Goal: Task Accomplishment & Management: Manage account settings

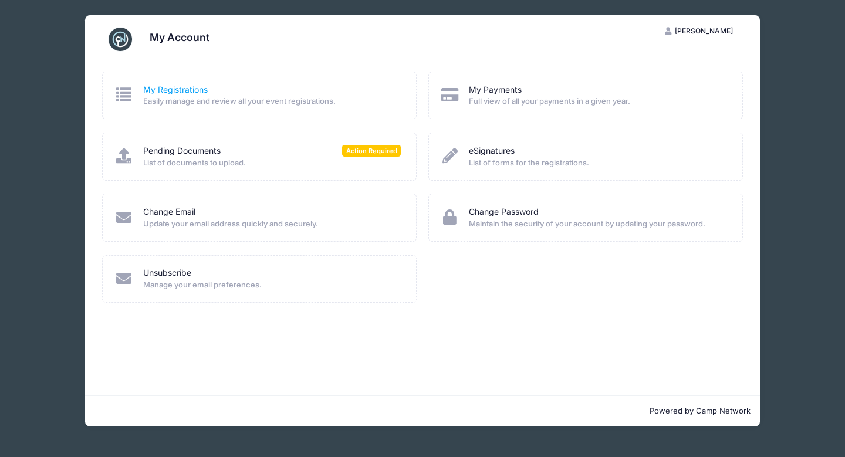
click at [178, 90] on link "My Registrations" at bounding box center [175, 90] width 65 height 12
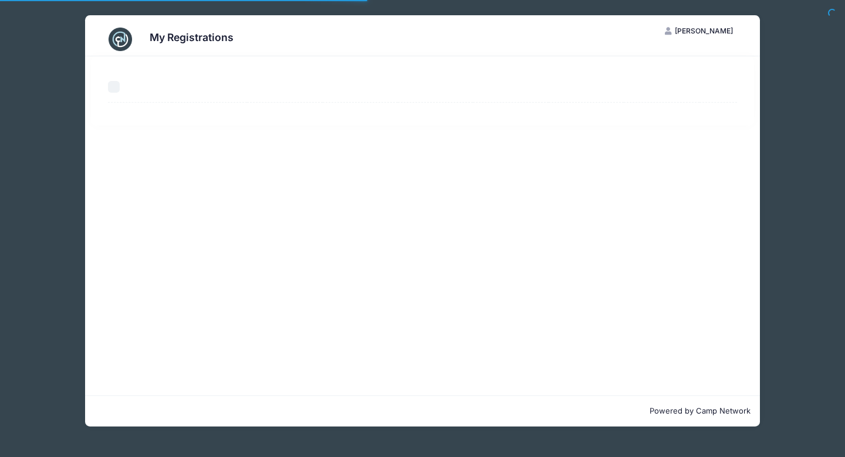
select select "50"
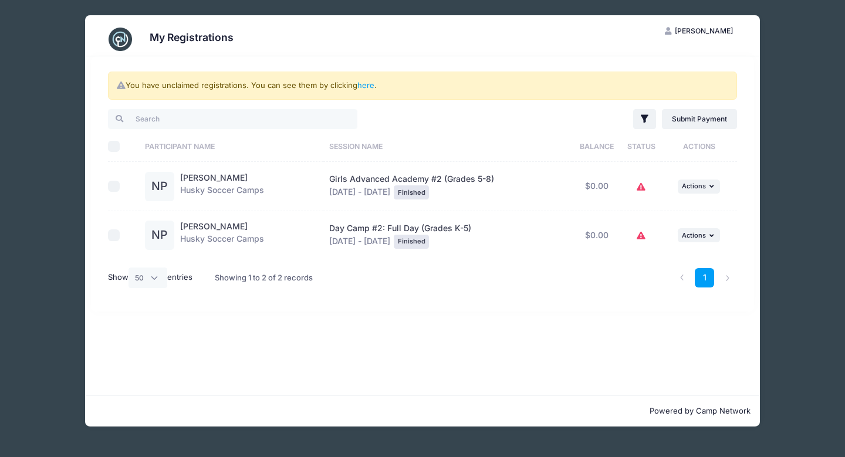
click at [640, 187] on icon at bounding box center [641, 187] width 9 height 0
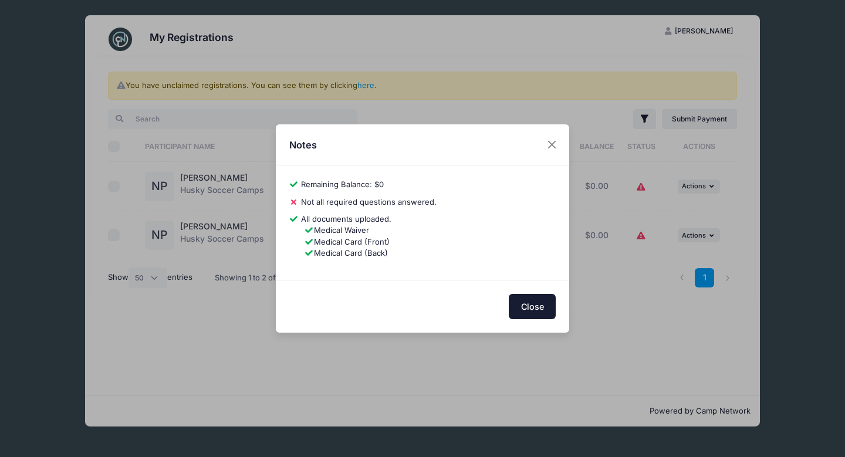
click at [537, 307] on button "Close" at bounding box center [532, 306] width 47 height 25
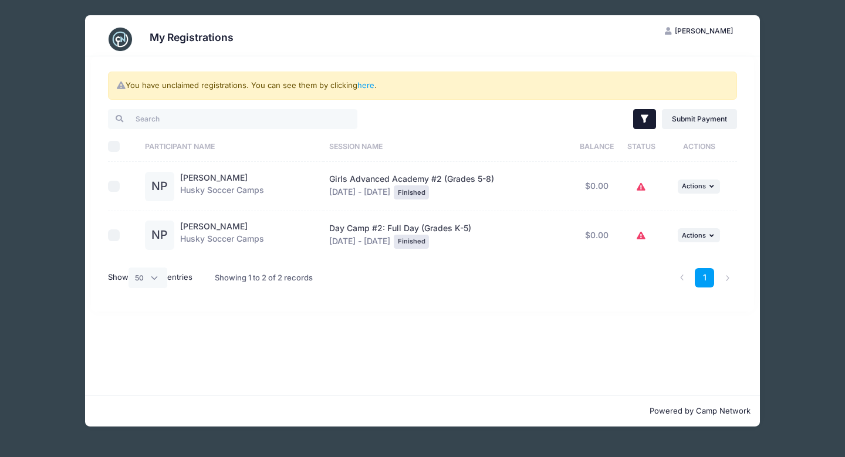
click at [647, 120] on icon "button" at bounding box center [645, 119] width 12 height 12
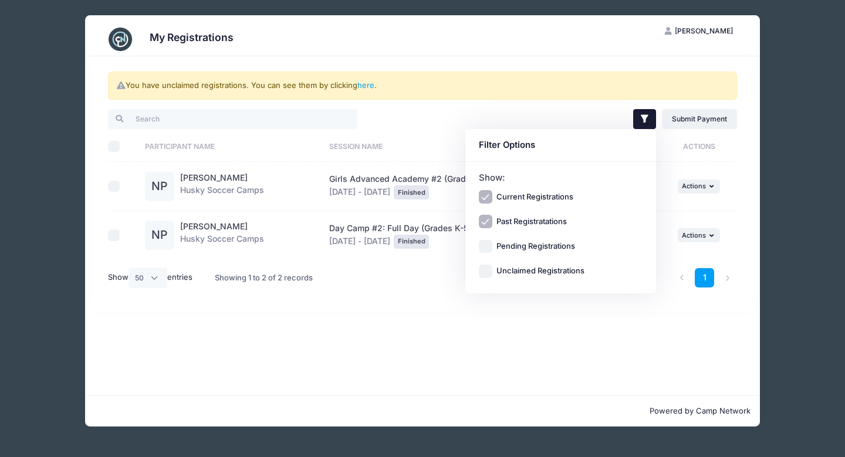
click at [312, 354] on div "You have unclaimed registrations. You can see them by clicking here . Filter Fi…" at bounding box center [422, 225] width 675 height 339
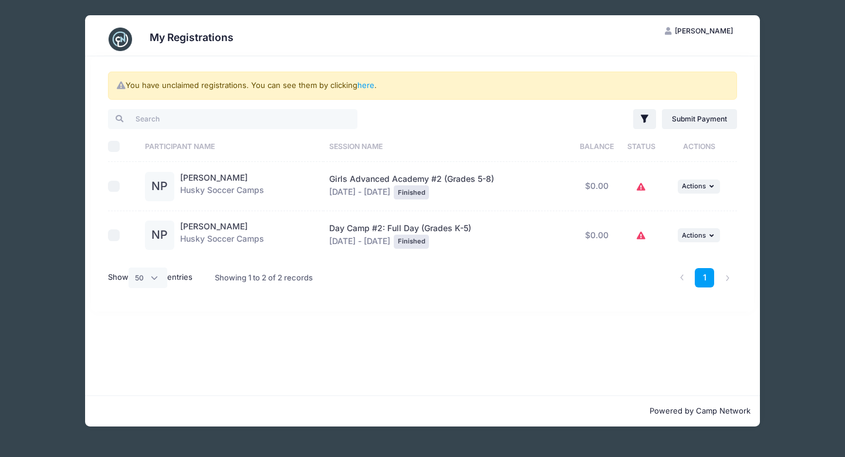
click at [313, 325] on div "You have unclaimed registrations. You can see them by clicking here . Filter Fi…" at bounding box center [422, 225] width 675 height 339
click at [369, 86] on link "here" at bounding box center [365, 84] width 17 height 9
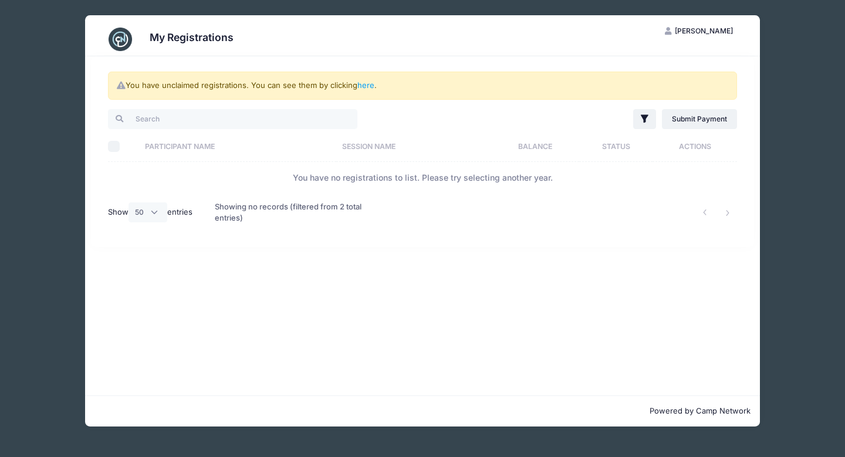
click at [706, 33] on span "[PERSON_NAME]" at bounding box center [704, 30] width 58 height 9
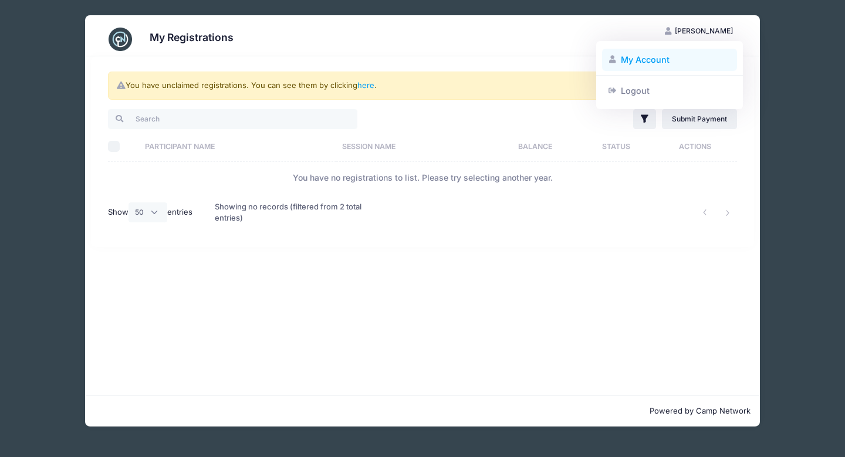
click at [644, 56] on link "My Account" at bounding box center [670, 60] width 136 height 22
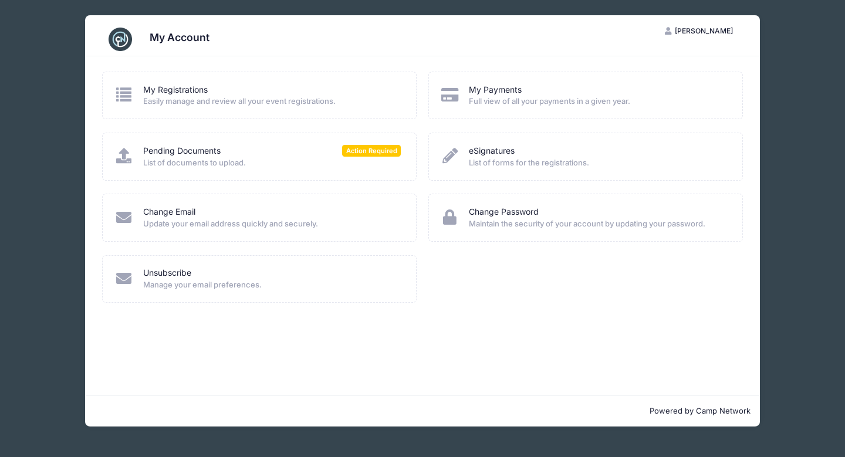
click at [501, 96] on span "Full view of all your payments in a given year." at bounding box center [598, 102] width 258 height 12
click at [495, 90] on link "My Payments" at bounding box center [495, 90] width 53 height 12
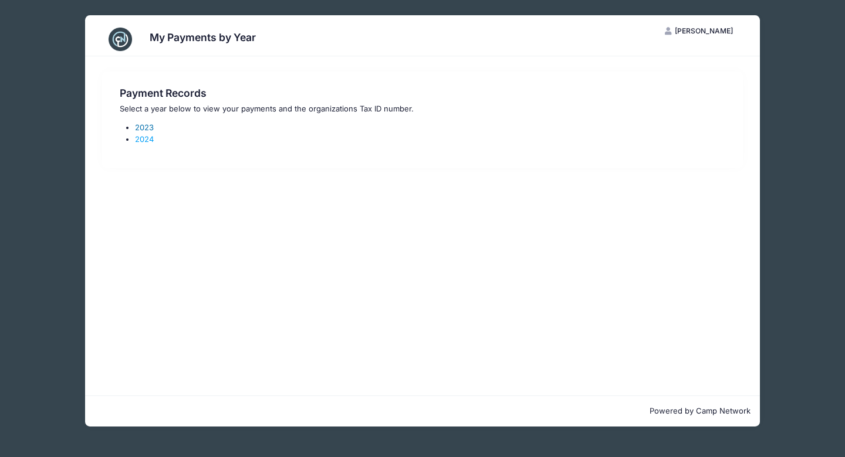
click at [143, 127] on link "2023" at bounding box center [144, 127] width 19 height 9
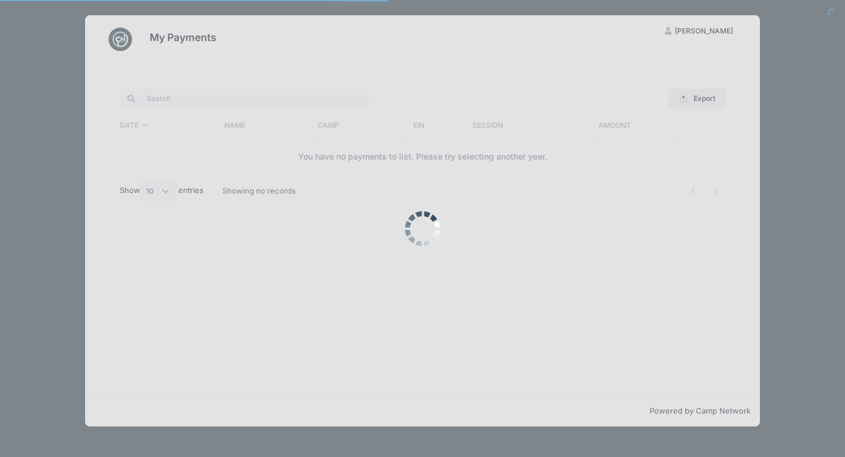
select select "10"
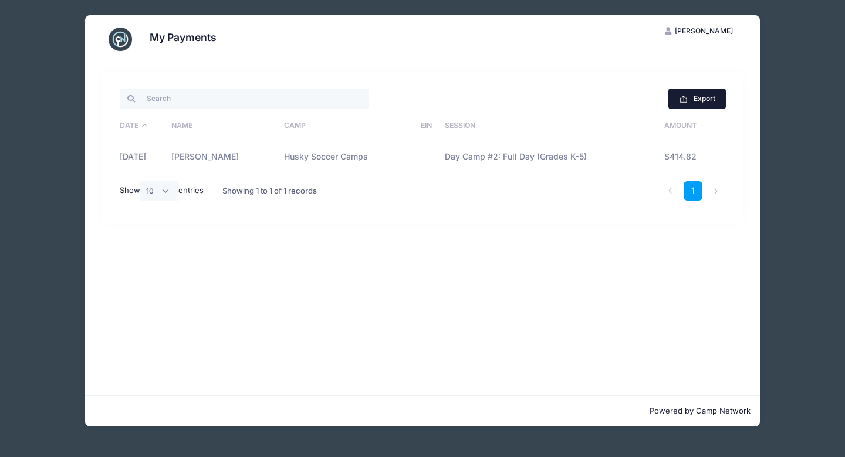
click at [709, 96] on button "Export" at bounding box center [696, 99] width 57 height 20
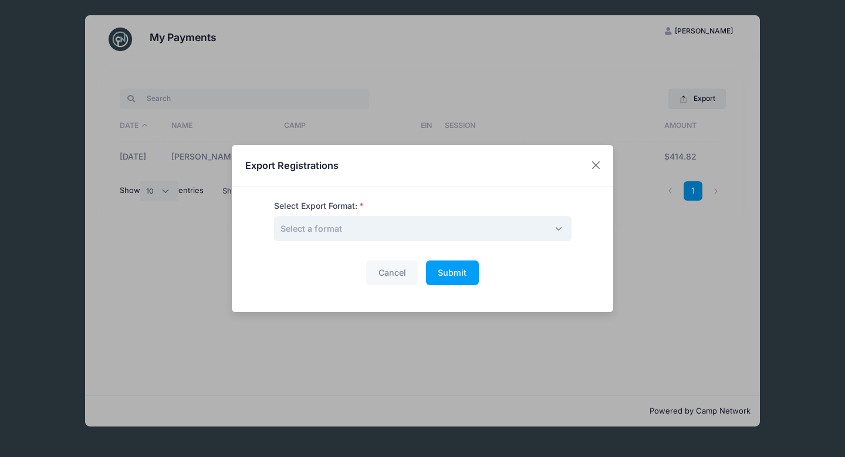
click at [369, 236] on span "Select a format" at bounding box center [422, 228] width 297 height 25
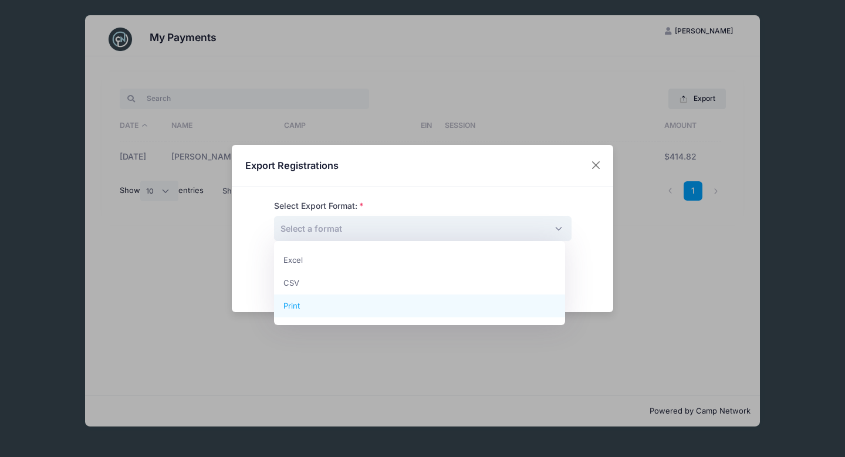
select select "print"
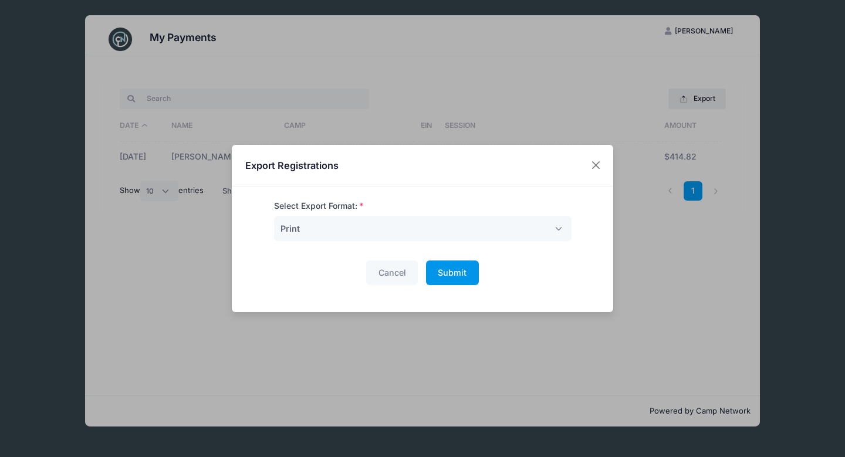
click at [447, 273] on span "Submit" at bounding box center [452, 273] width 29 height 10
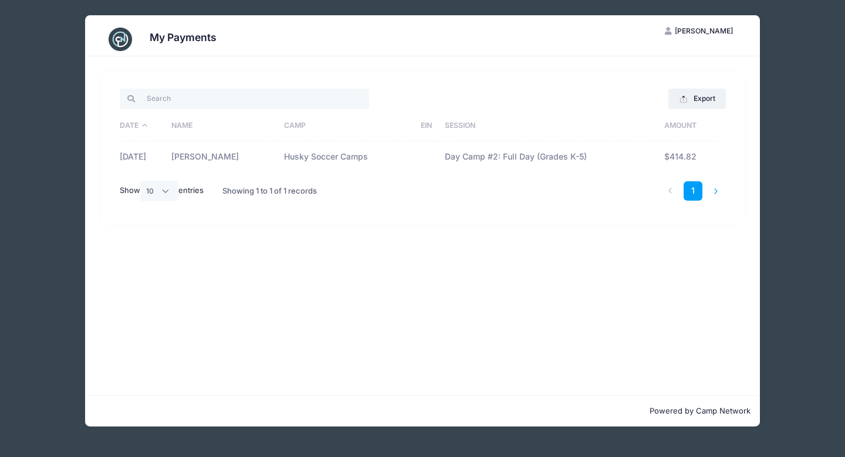
click at [716, 193] on li at bounding box center [715, 190] width 19 height 19
click at [30, 132] on div "My Payments JG Joanna Gangi My Account Logout Export Excel CSV Print Date Name …" at bounding box center [423, 221] width 810 height 442
click at [701, 31] on span "[PERSON_NAME]" at bounding box center [704, 30] width 58 height 9
click at [632, 60] on link "My Account" at bounding box center [670, 60] width 136 height 22
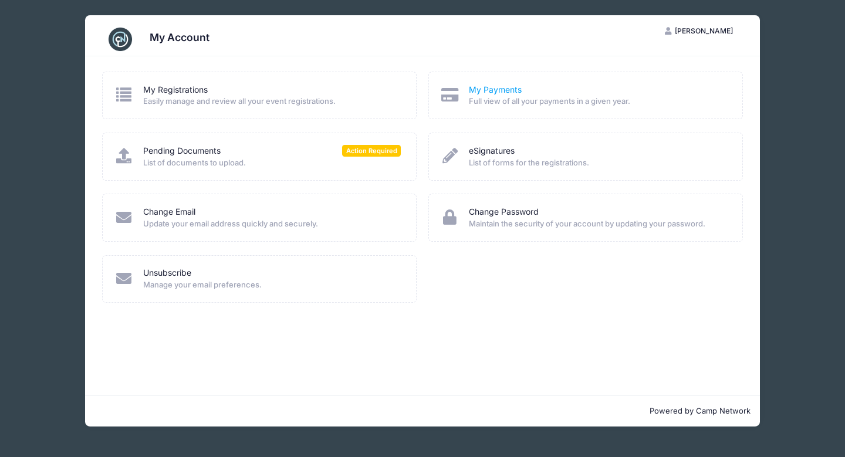
click at [501, 89] on link "My Payments" at bounding box center [495, 90] width 53 height 12
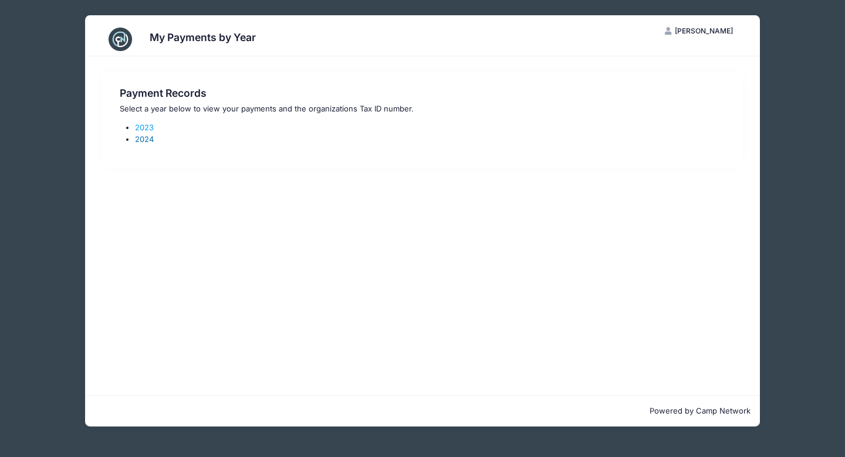
click at [147, 138] on link "2024" at bounding box center [144, 138] width 19 height 9
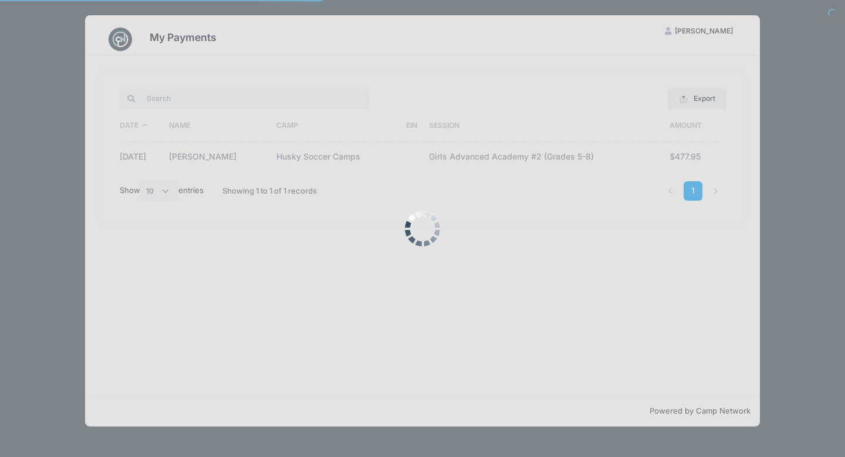
select select "10"
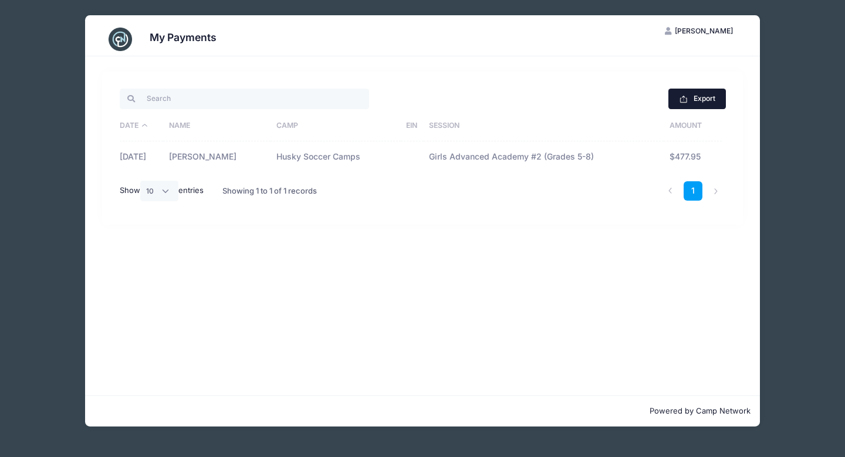
click at [710, 96] on button "Export" at bounding box center [696, 99] width 57 height 20
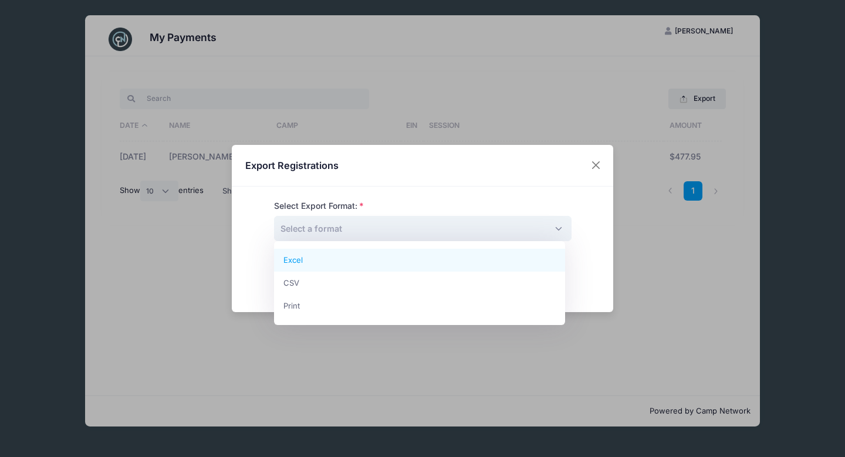
click at [405, 234] on span "Select a format" at bounding box center [422, 228] width 297 height 25
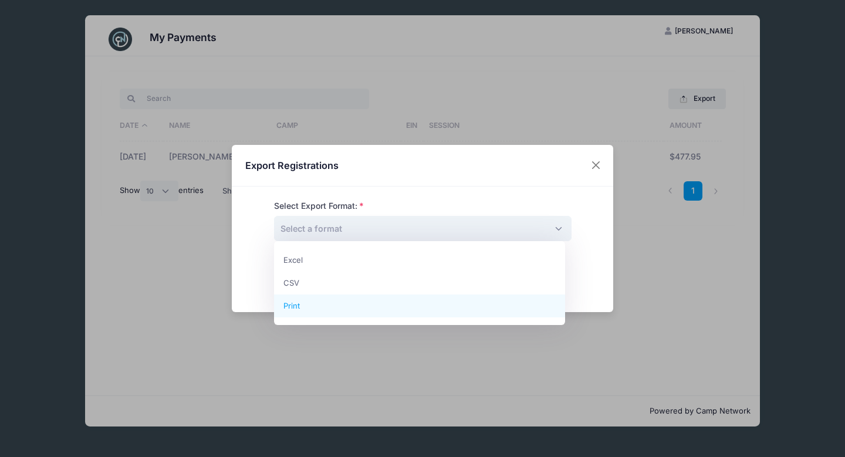
select select "print"
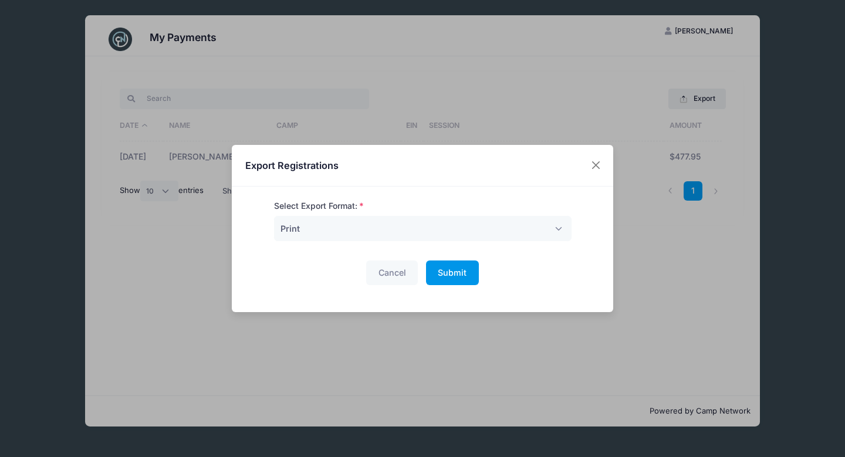
click at [459, 273] on span "Submit" at bounding box center [452, 273] width 29 height 10
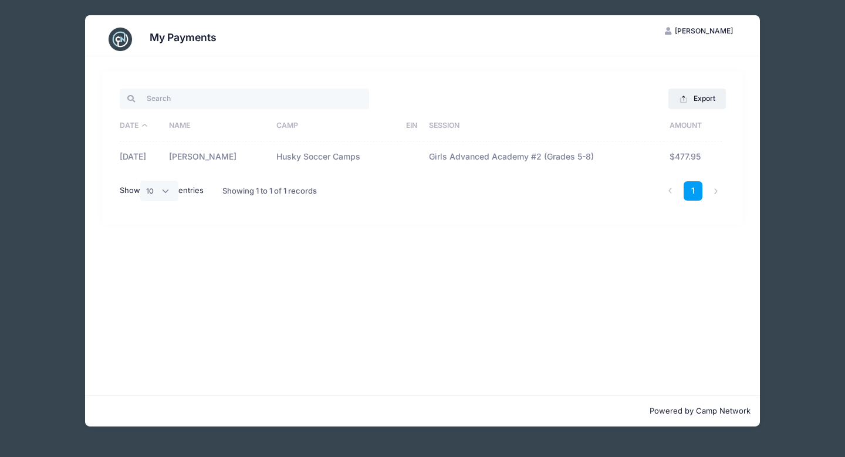
click at [707, 29] on span "[PERSON_NAME]" at bounding box center [704, 30] width 58 height 9
click at [650, 53] on link "My Account" at bounding box center [670, 60] width 136 height 22
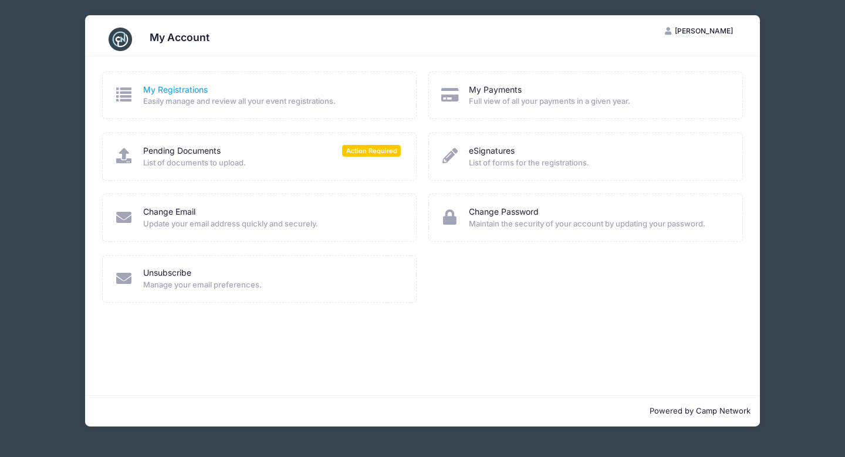
click at [187, 90] on link "My Registrations" at bounding box center [175, 90] width 65 height 12
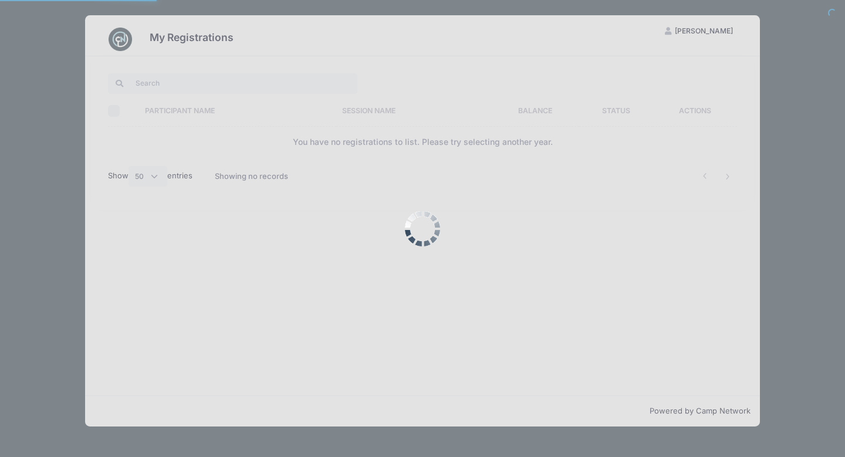
select select "50"
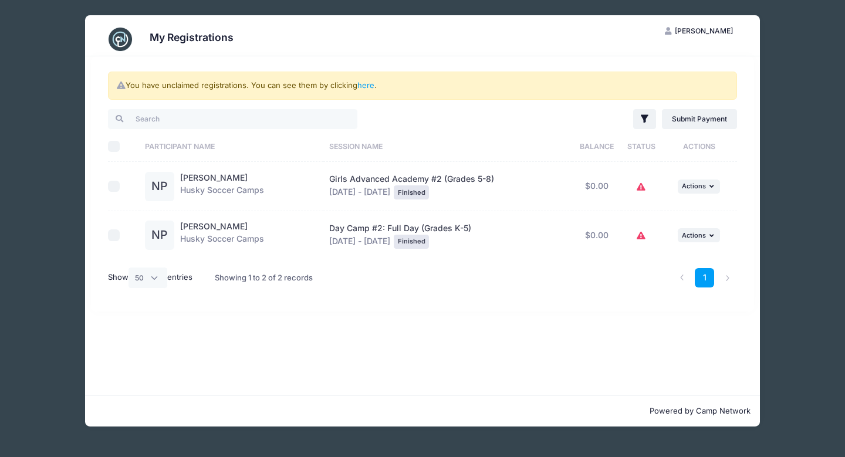
click at [175, 413] on p "Powered by Camp Network" at bounding box center [422, 411] width 656 height 12
click at [63, 55] on div "My Registrations [PERSON_NAME] My Account Logout You have unclaimed registratio…" at bounding box center [423, 221] width 810 height 442
click at [698, 33] on span "[PERSON_NAME]" at bounding box center [704, 30] width 58 height 9
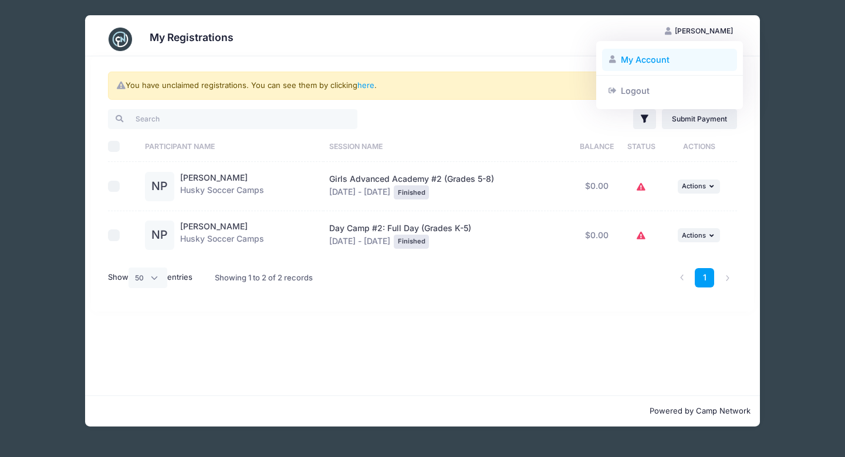
click at [639, 61] on link "My Account" at bounding box center [670, 60] width 136 height 22
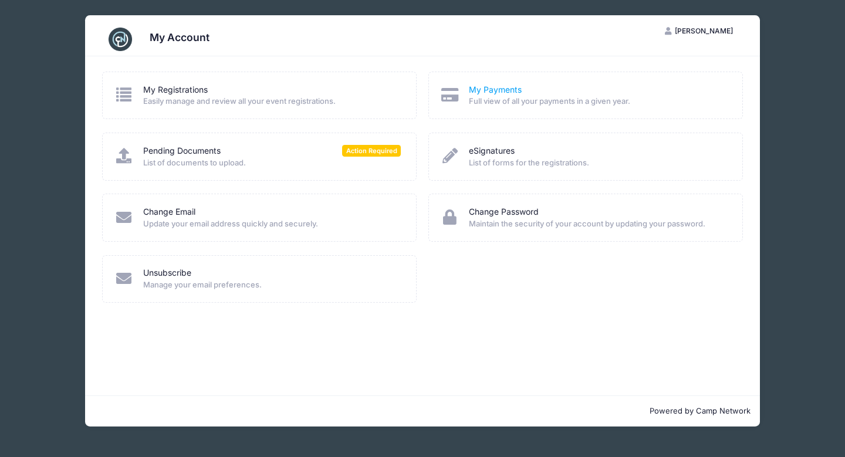
click at [509, 94] on link "My Payments" at bounding box center [495, 90] width 53 height 12
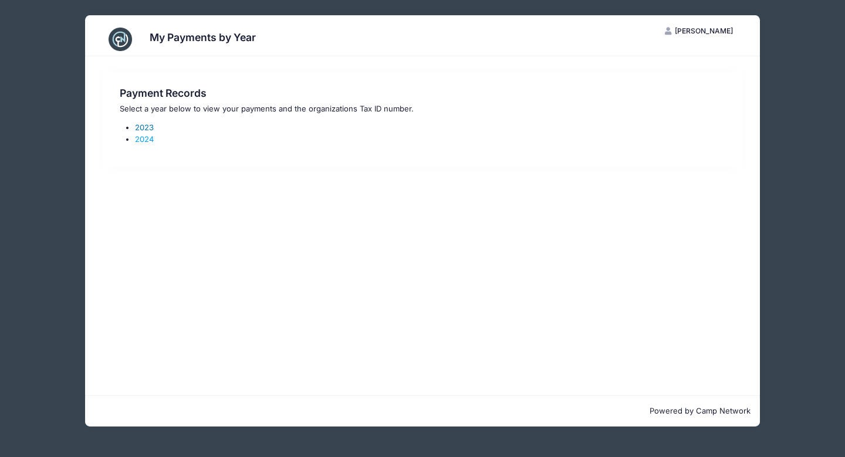
click at [142, 126] on link "2023" at bounding box center [144, 127] width 19 height 9
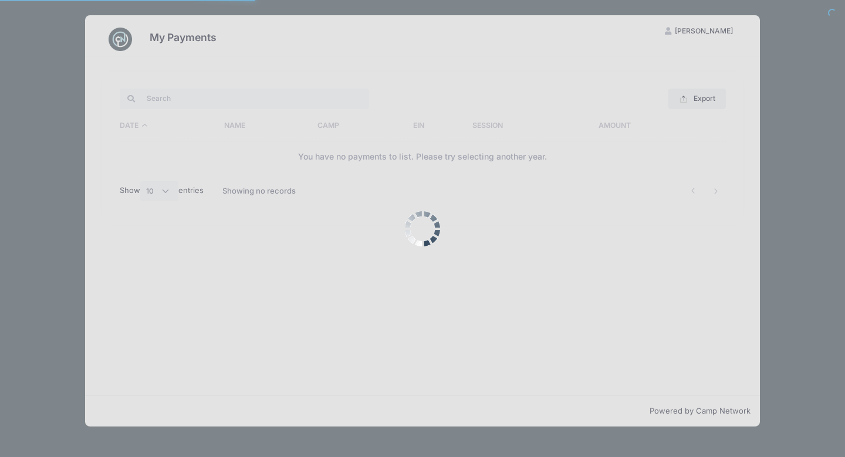
select select "10"
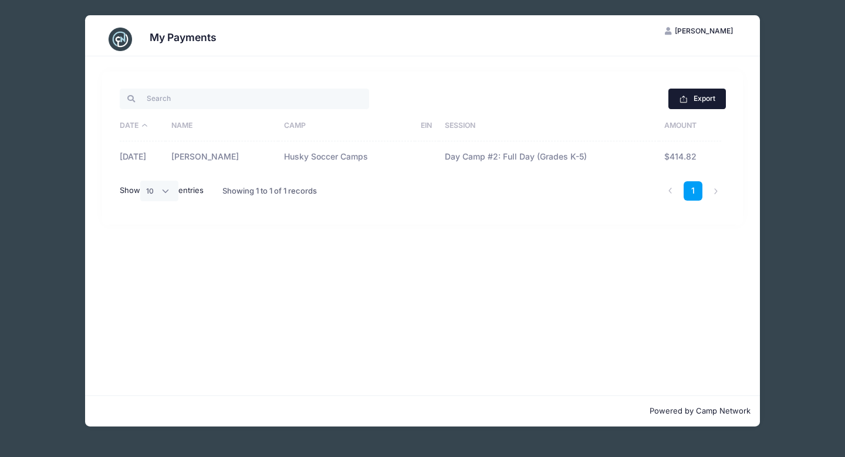
click at [702, 99] on button "Export" at bounding box center [696, 99] width 57 height 20
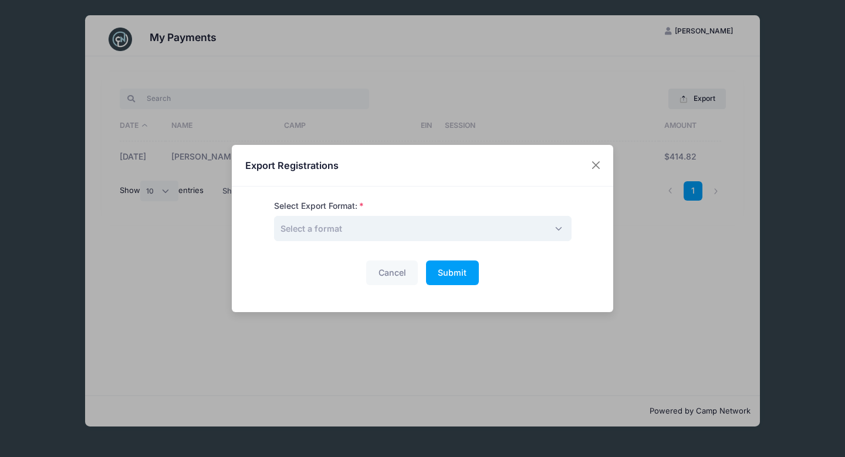
click at [543, 231] on span "Select a format" at bounding box center [422, 228] width 297 height 25
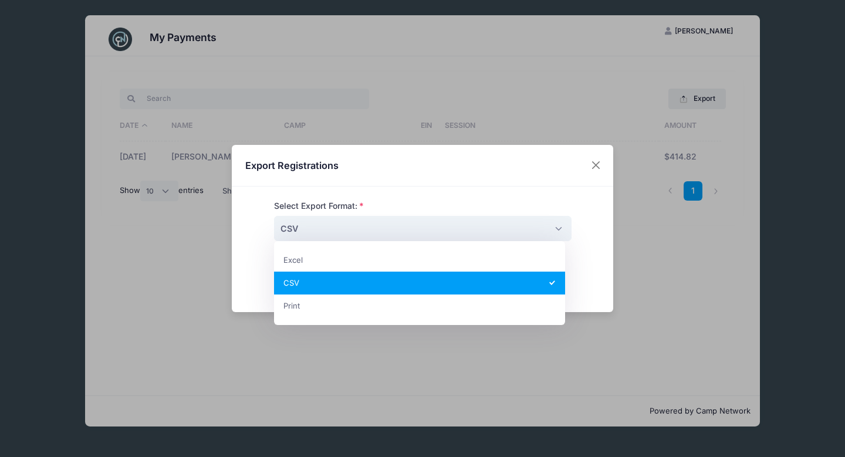
click at [367, 228] on span "CSV" at bounding box center [422, 228] width 297 height 25
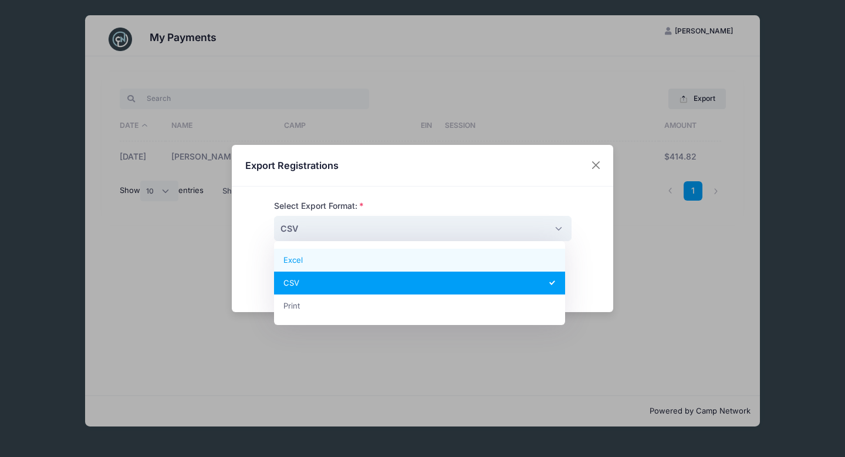
select select "excel"
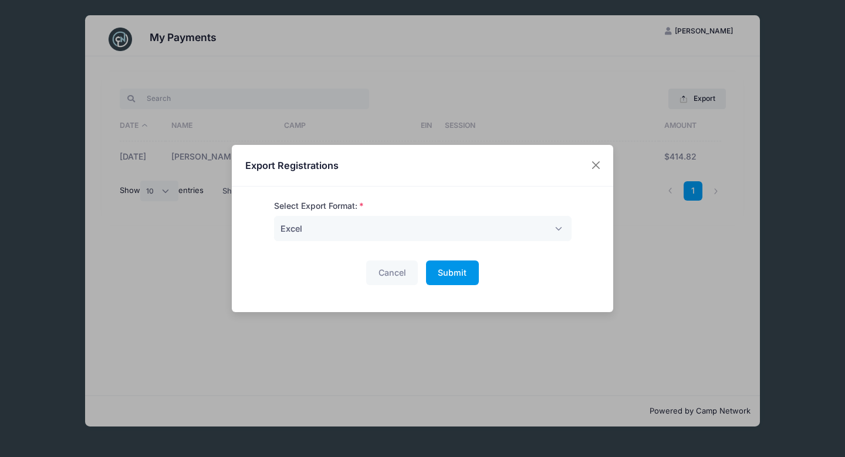
click at [450, 273] on span "Submit" at bounding box center [452, 273] width 29 height 10
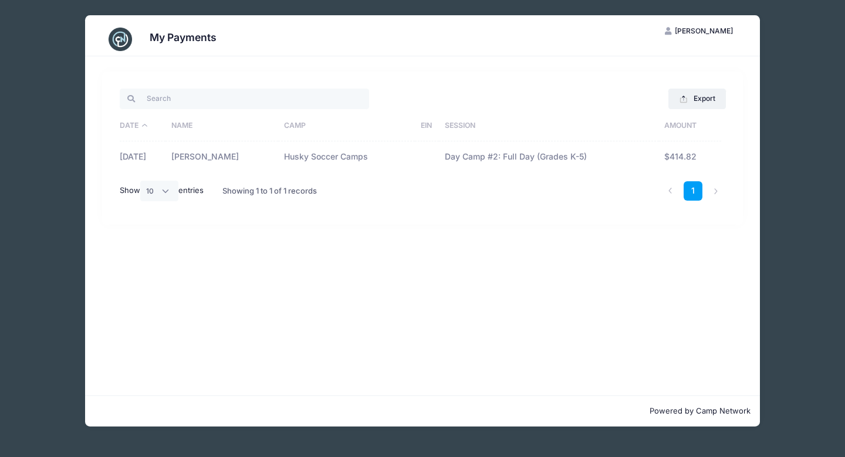
click at [691, 32] on span "[PERSON_NAME]" at bounding box center [704, 30] width 58 height 9
click at [644, 60] on link "My Account" at bounding box center [670, 60] width 136 height 22
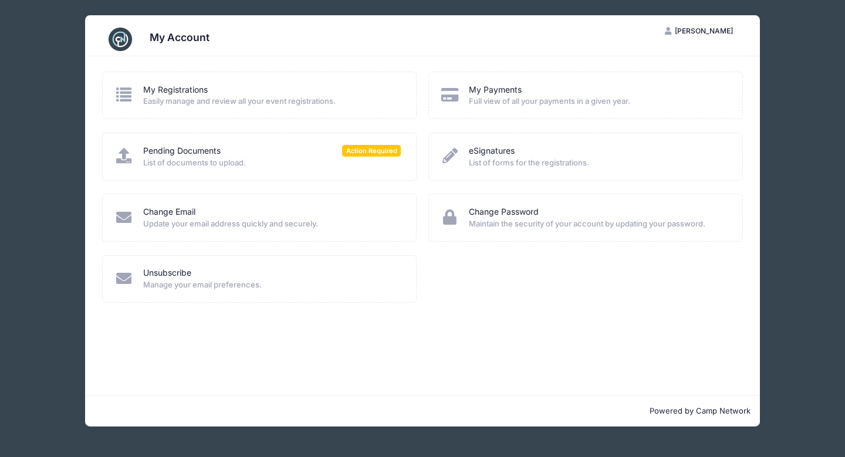
click at [495, 97] on span "Full view of all your payments in a given year." at bounding box center [598, 102] width 258 height 12
click at [449, 96] on icon at bounding box center [449, 94] width 19 height 15
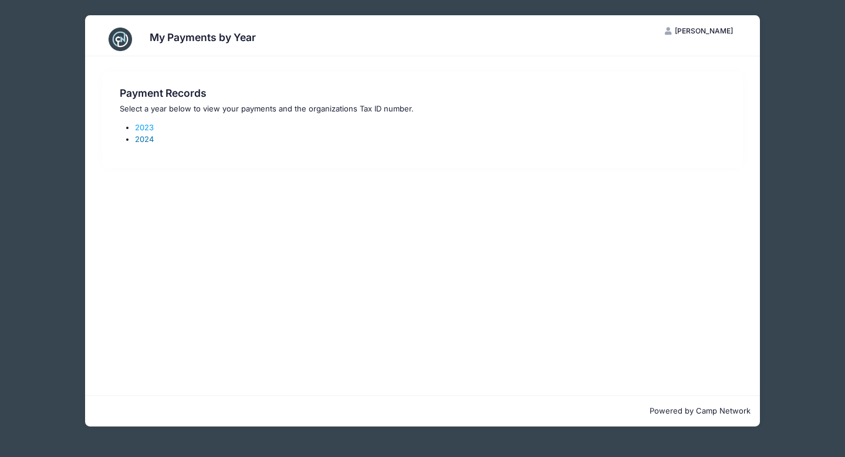
click at [144, 138] on link "2024" at bounding box center [144, 138] width 19 height 9
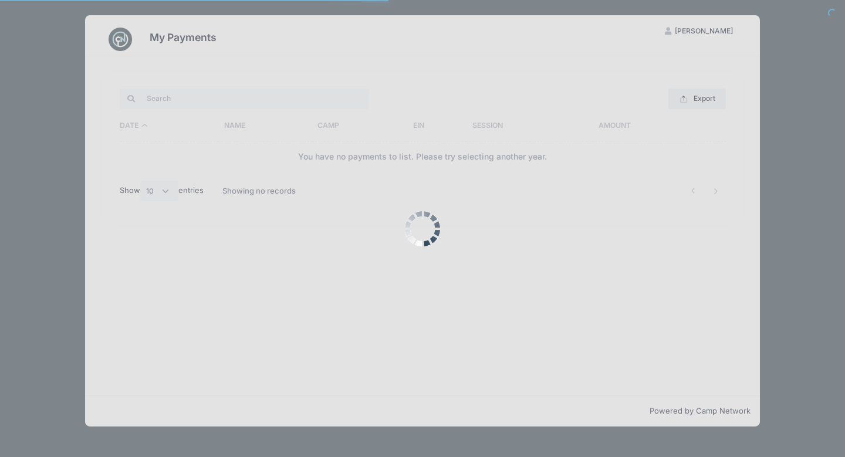
select select "10"
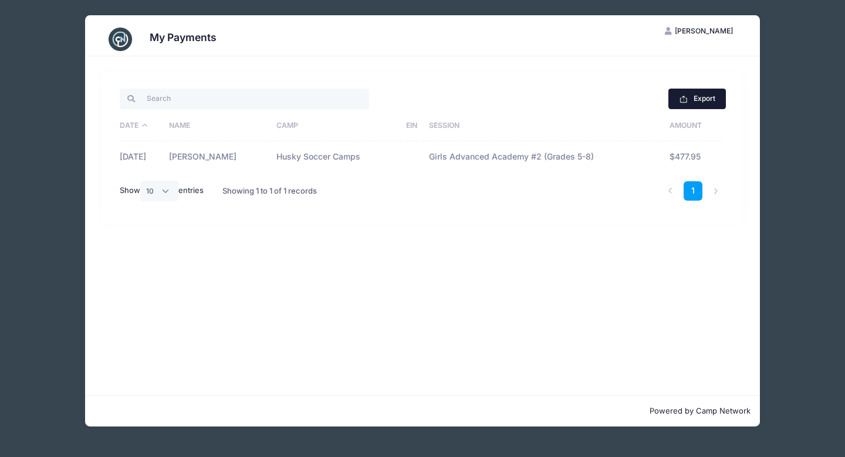
click at [696, 98] on button "Export" at bounding box center [696, 99] width 57 height 20
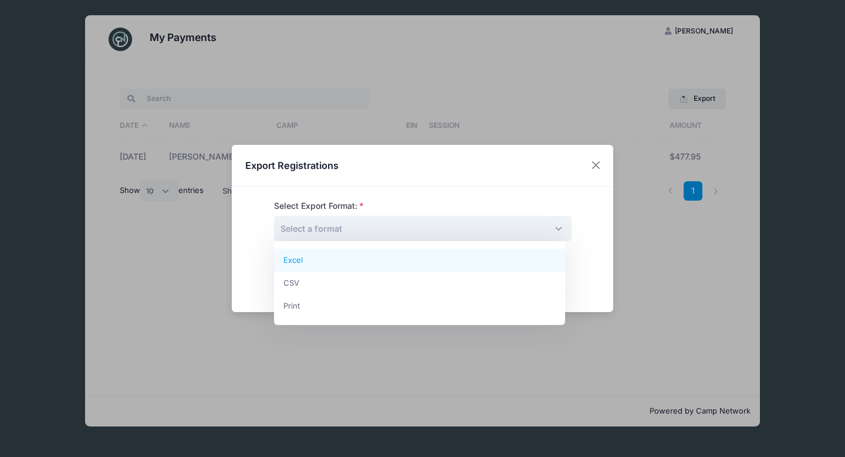
click at [368, 237] on span "Select a format" at bounding box center [422, 228] width 297 height 25
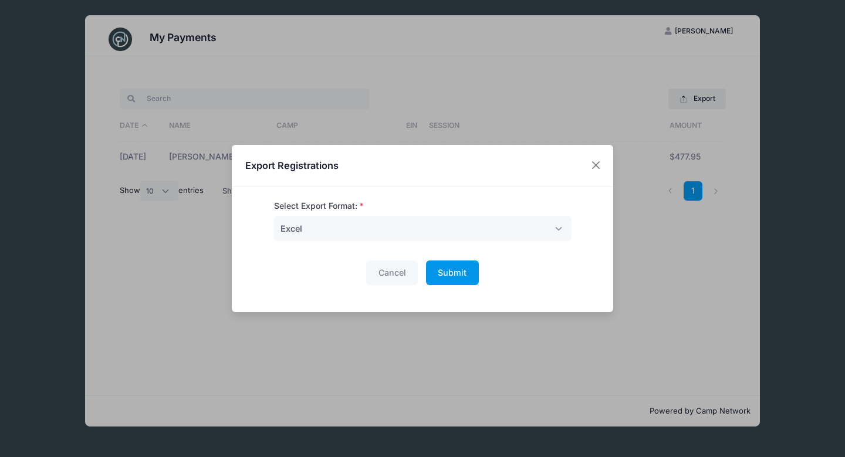
click at [448, 272] on span "Submit" at bounding box center [452, 273] width 29 height 10
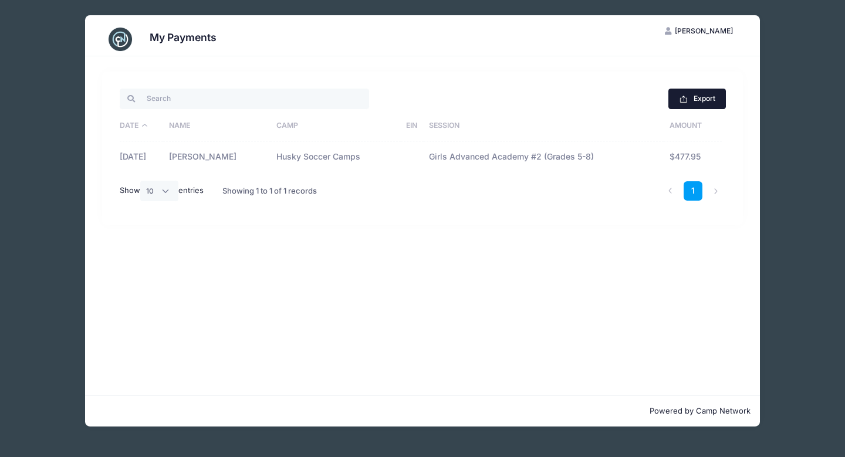
click at [697, 99] on button "Export" at bounding box center [696, 99] width 57 height 20
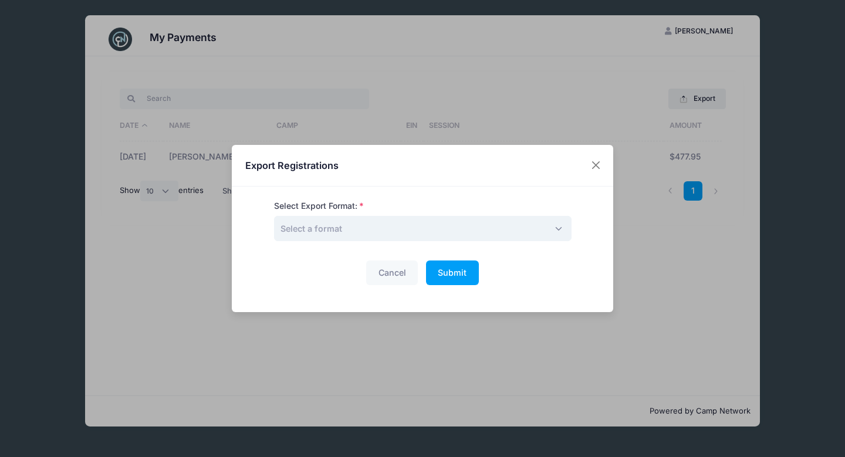
click at [553, 231] on span "Select a format" at bounding box center [422, 228] width 297 height 25
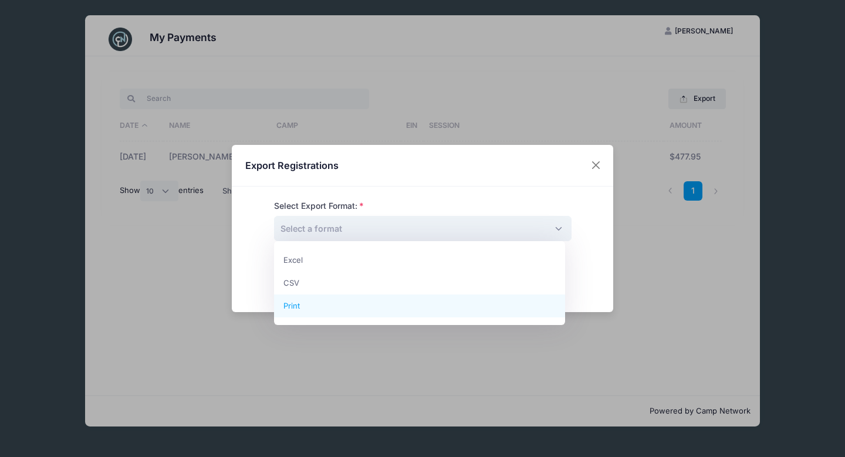
select select "print"
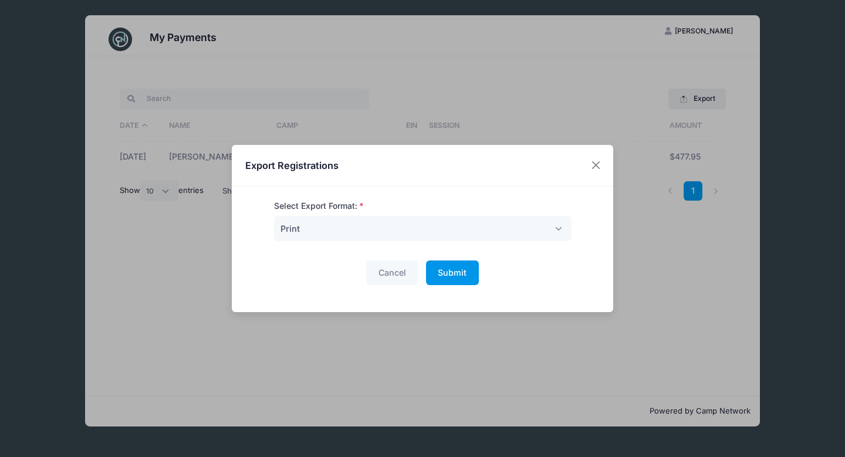
click at [466, 271] on button "Submit Please wait..." at bounding box center [452, 273] width 53 height 25
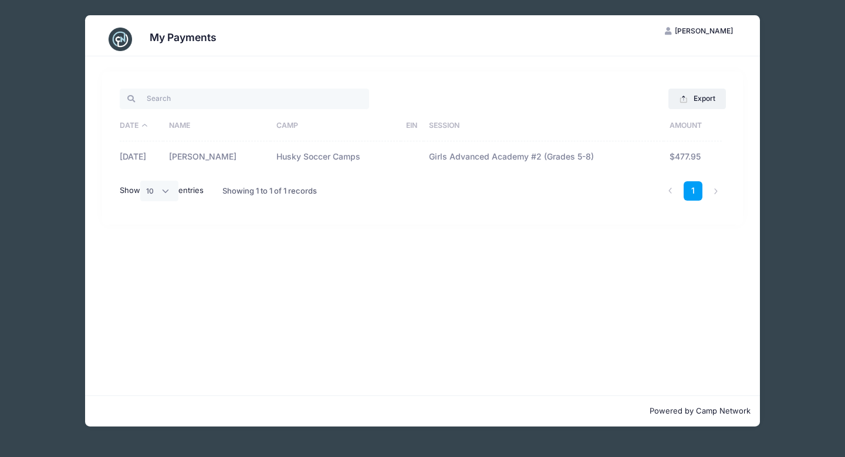
click at [699, 28] on span "[PERSON_NAME]" at bounding box center [704, 30] width 58 height 9
click at [634, 60] on link "My Account" at bounding box center [670, 60] width 136 height 22
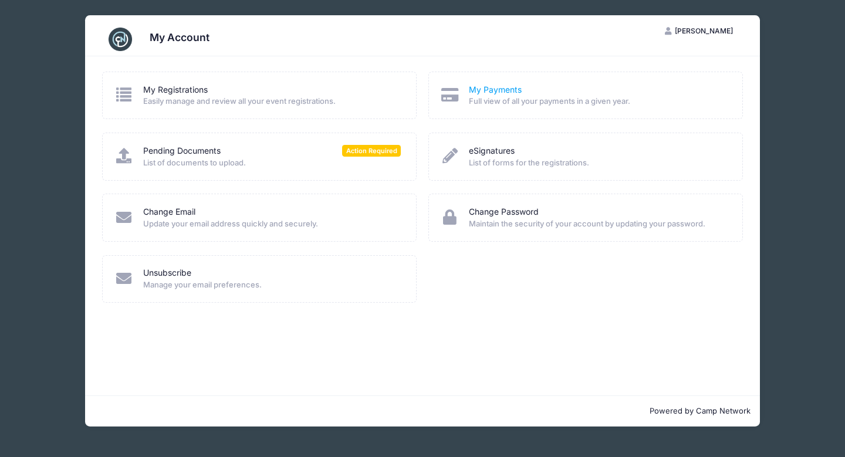
click at [506, 87] on link "My Payments" at bounding box center [495, 90] width 53 height 12
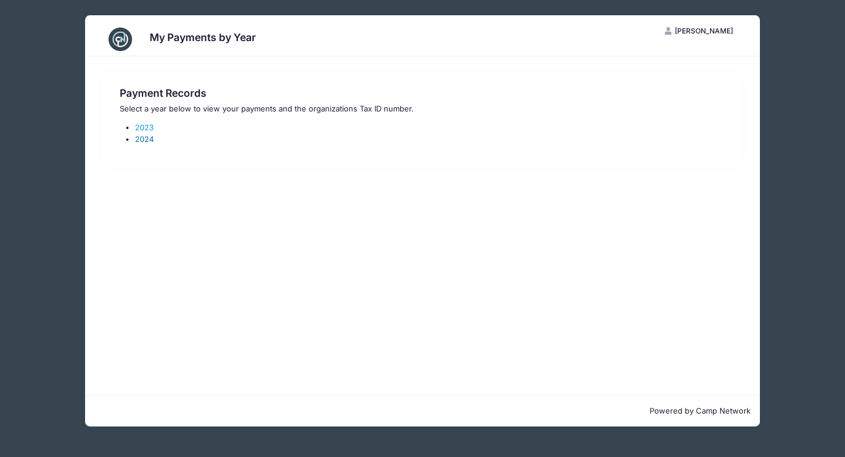
click at [143, 138] on link "2024" at bounding box center [144, 138] width 19 height 9
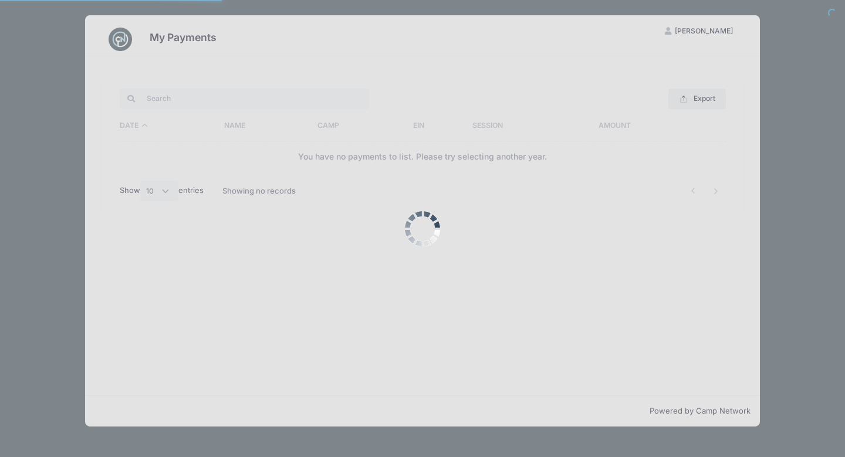
select select "10"
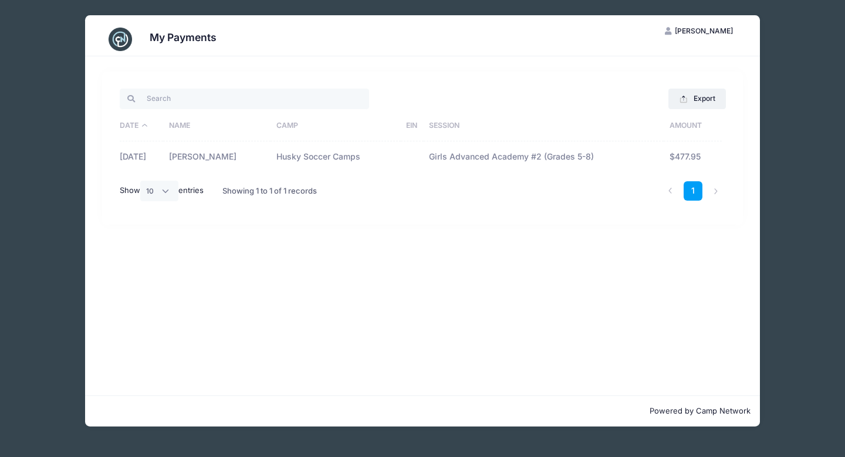
click at [706, 31] on span "[PERSON_NAME]" at bounding box center [704, 30] width 58 height 9
click at [653, 58] on link "My Account" at bounding box center [670, 60] width 136 height 22
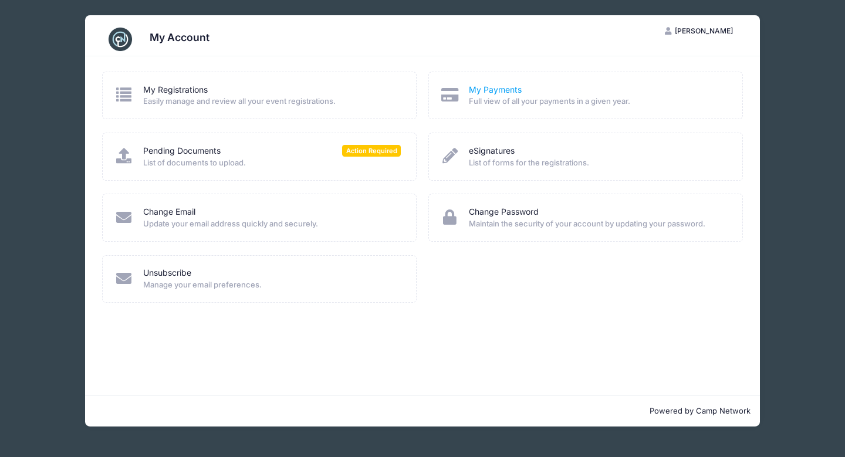
click at [495, 89] on link "My Payments" at bounding box center [495, 90] width 53 height 12
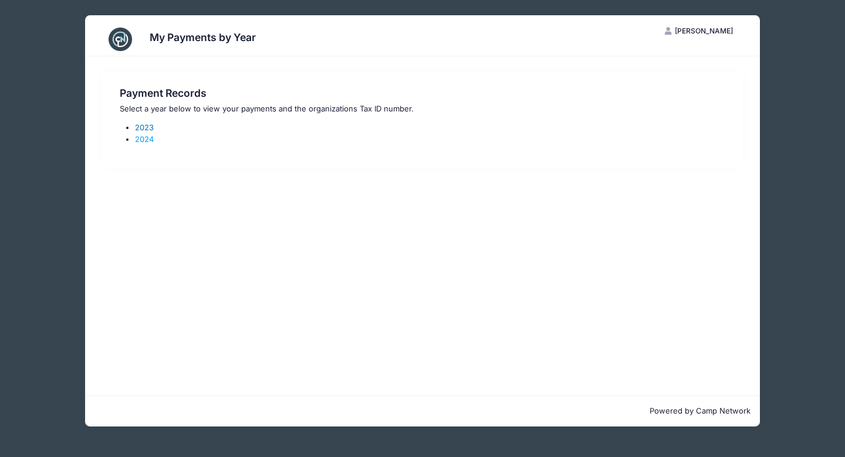
click at [141, 127] on link "2023" at bounding box center [144, 127] width 19 height 9
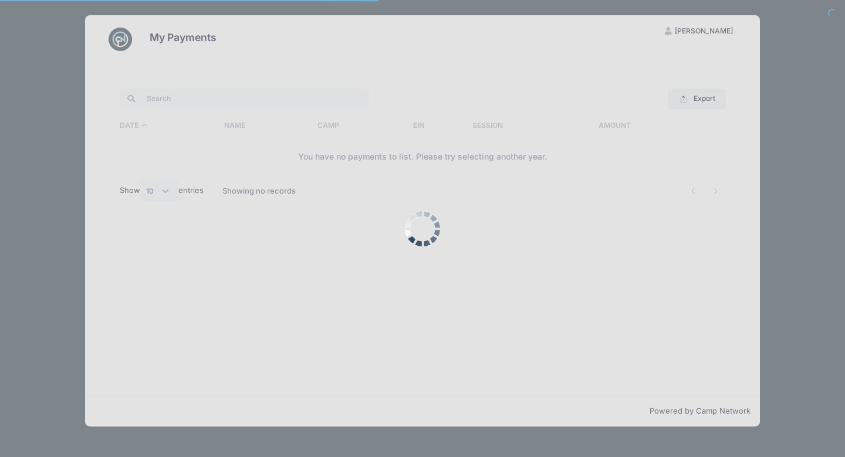
select select "10"
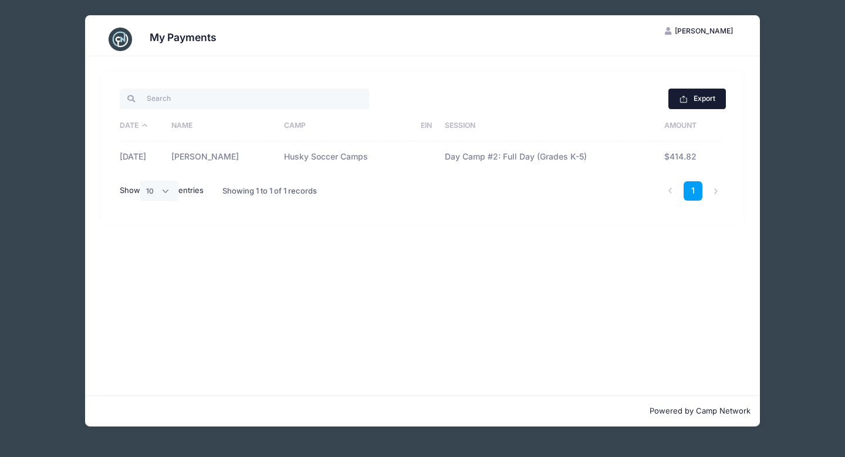
click at [696, 99] on button "Export" at bounding box center [696, 99] width 57 height 20
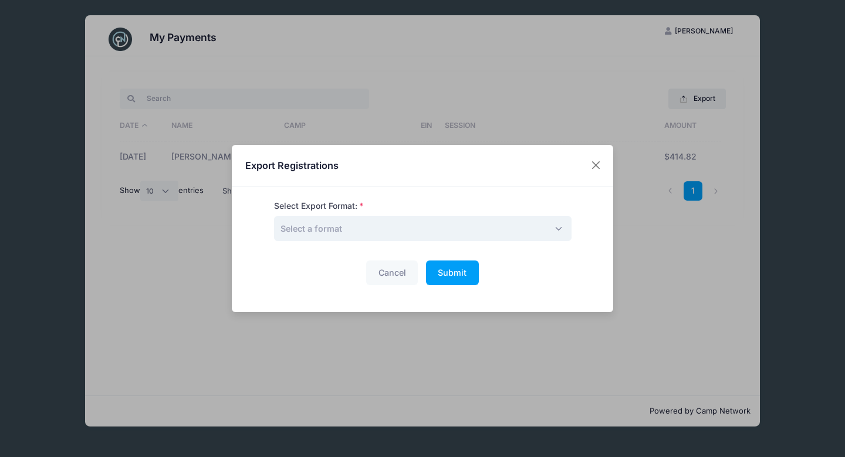
click at [418, 232] on span "Select a format" at bounding box center [422, 228] width 297 height 25
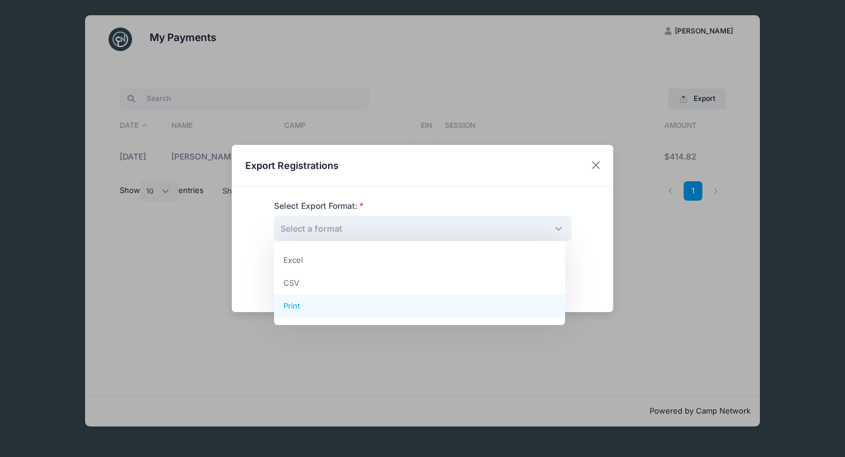
select select "print"
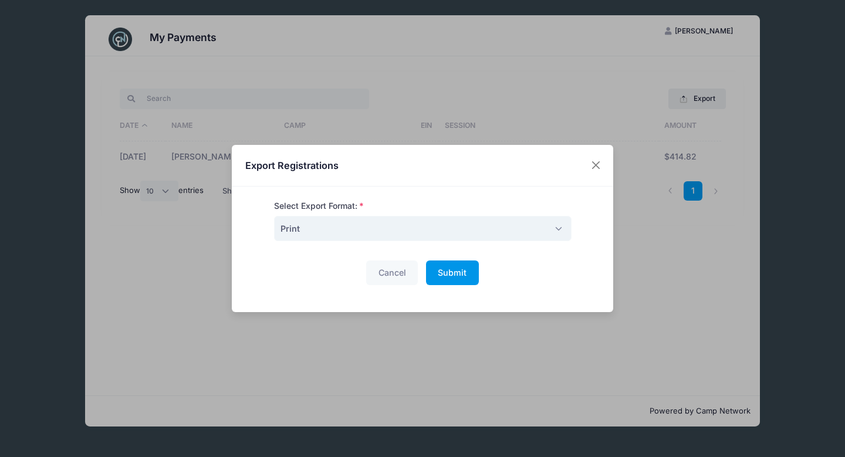
click at [445, 271] on span "Submit" at bounding box center [452, 273] width 29 height 10
